Goal: Transaction & Acquisition: Purchase product/service

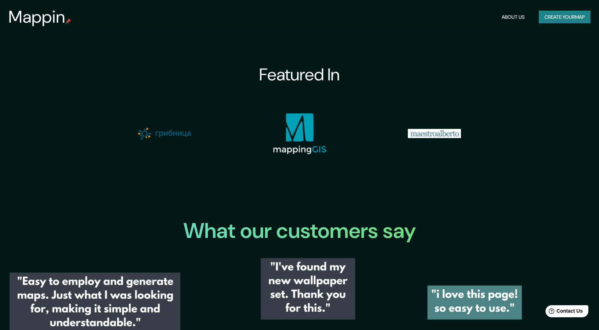
scroll to position [883, 0]
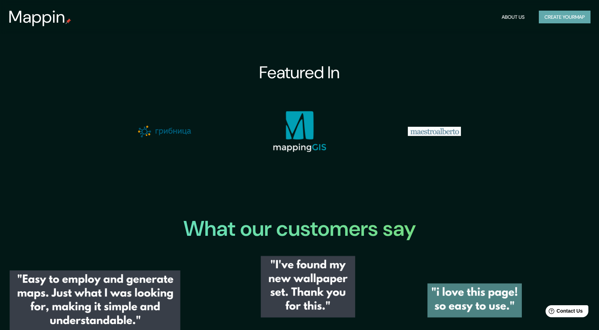
click at [539, 15] on button "Create your map" at bounding box center [565, 17] width 52 height 13
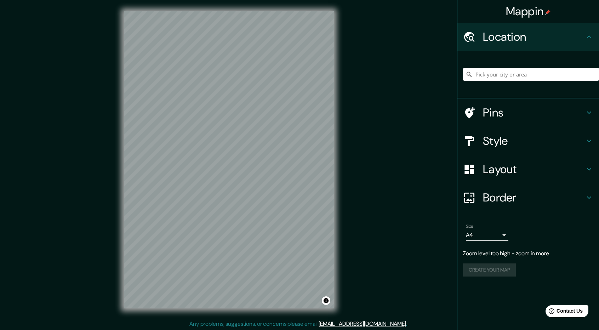
click at [391, 0] on html "Mappin Location Pins Style Layout Border Choose a border. Hint : you can make l…" at bounding box center [299, 165] width 599 height 330
click at [337, 27] on div "© Mapbox © OpenStreetMap Improve this map" at bounding box center [229, 160] width 233 height 320
click at [527, 73] on input "Pick your city or area" at bounding box center [531, 74] width 136 height 13
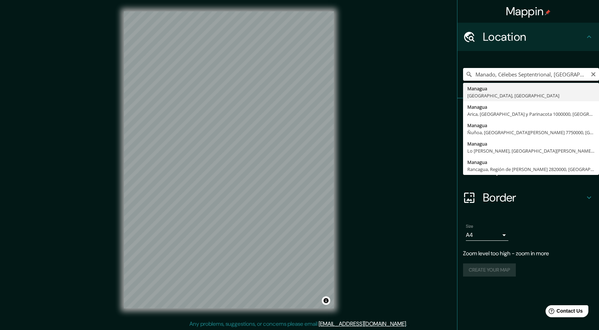
type input "[GEOGRAPHIC_DATA], [GEOGRAPHIC_DATA], [GEOGRAPHIC_DATA]"
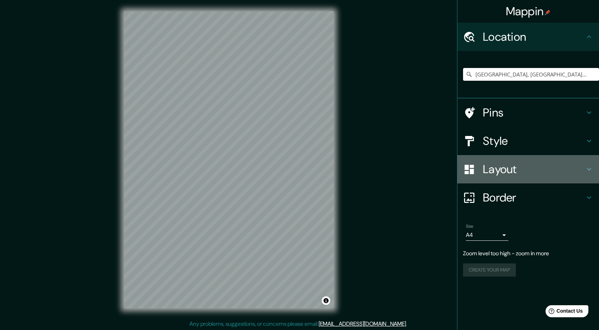
click at [530, 168] on h4 "Layout" at bounding box center [534, 169] width 102 height 14
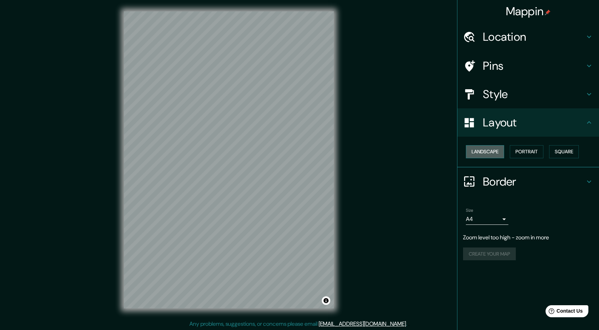
click at [494, 152] on button "Landscape" at bounding box center [485, 151] width 38 height 13
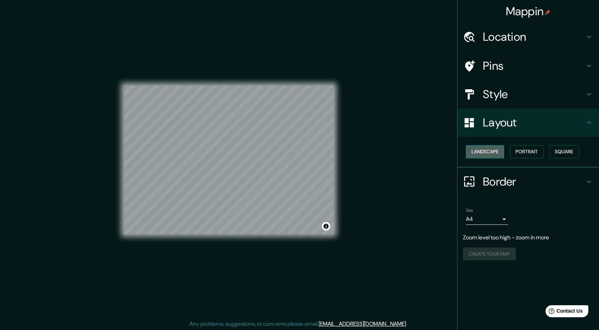
click at [494, 152] on button "Landscape" at bounding box center [485, 151] width 38 height 13
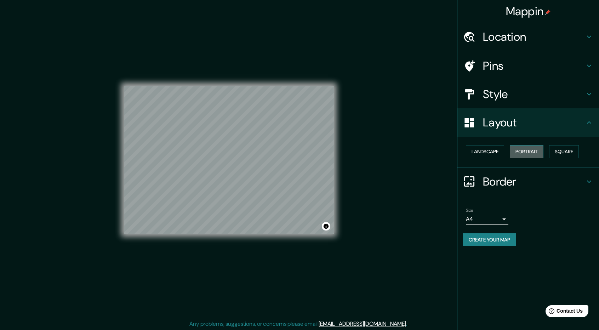
click at [532, 146] on button "Portrait" at bounding box center [527, 151] width 34 height 13
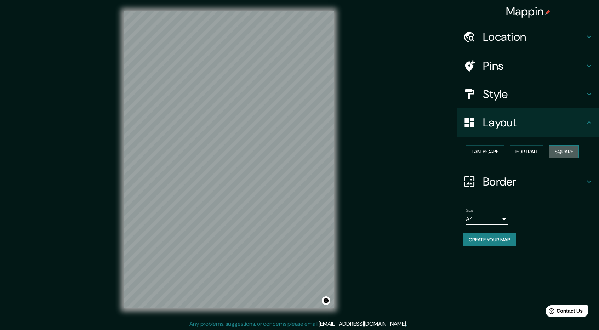
click at [572, 146] on button "Square" at bounding box center [564, 151] width 30 height 13
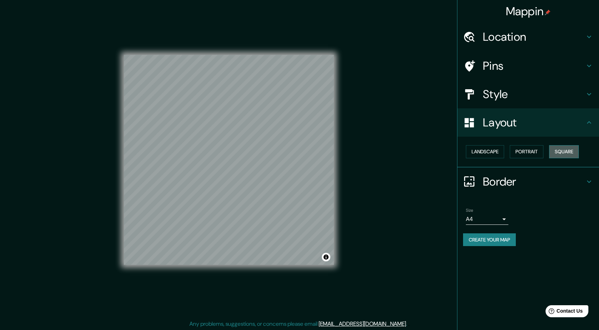
click at [572, 146] on button "Square" at bounding box center [564, 151] width 30 height 13
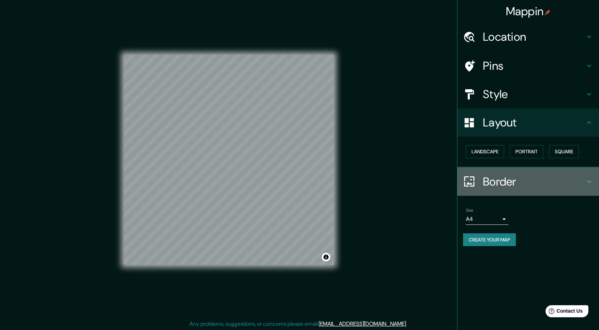
click at [505, 179] on h4 "Border" at bounding box center [534, 182] width 102 height 14
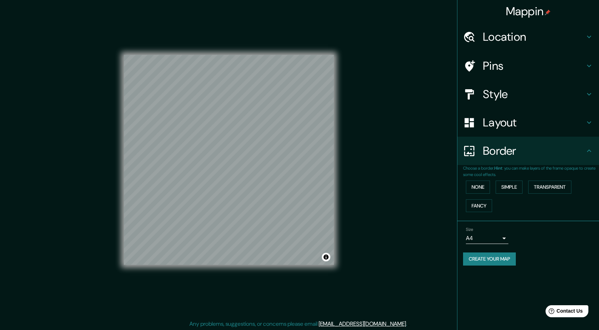
click at [506, 102] on div "Style" at bounding box center [529, 94] width 142 height 28
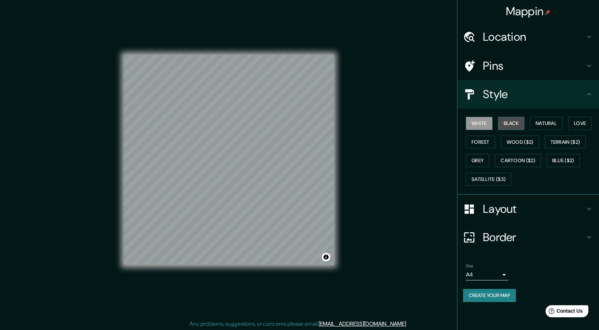
click at [512, 121] on button "Black" at bounding box center [511, 123] width 27 height 13
click at [553, 123] on button "Natural" at bounding box center [546, 123] width 33 height 13
click at [584, 123] on button "Love" at bounding box center [579, 123] width 23 height 13
click at [471, 143] on button "Forest" at bounding box center [480, 142] width 29 height 13
click at [550, 124] on button "Natural" at bounding box center [546, 123] width 33 height 13
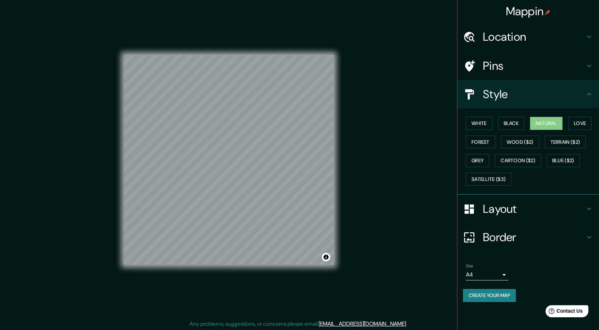
click at [249, 0] on html "Mappin Location [GEOGRAPHIC_DATA], [GEOGRAPHIC_DATA], [GEOGRAPHIC_DATA] Pins St…" at bounding box center [299, 165] width 599 height 330
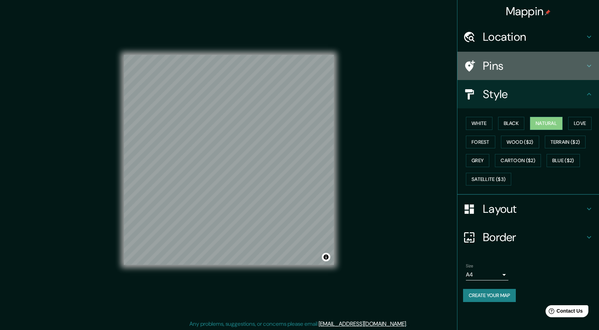
click at [475, 58] on div "Pins" at bounding box center [529, 66] width 142 height 28
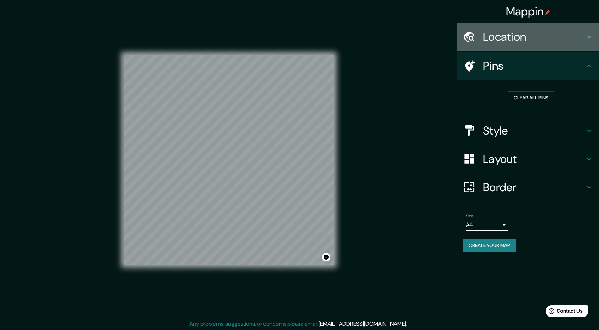
click at [516, 34] on h4 "Location" at bounding box center [534, 37] width 102 height 14
